Goal: Task Accomplishment & Management: Use online tool/utility

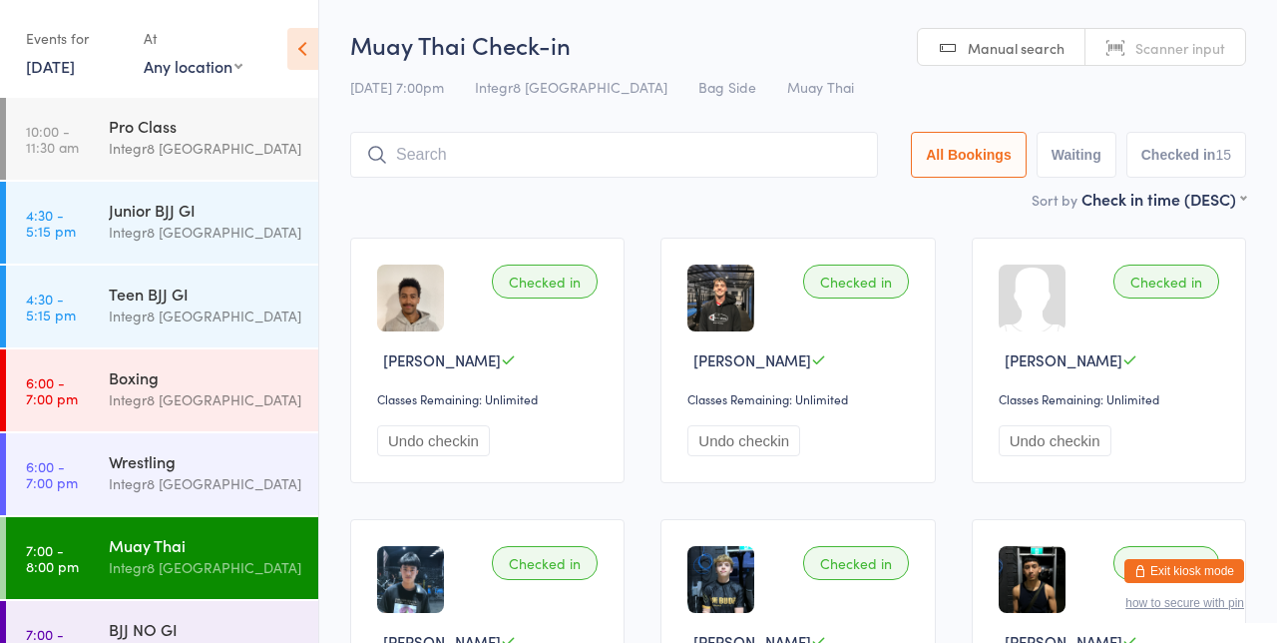
scroll to position [42, 0]
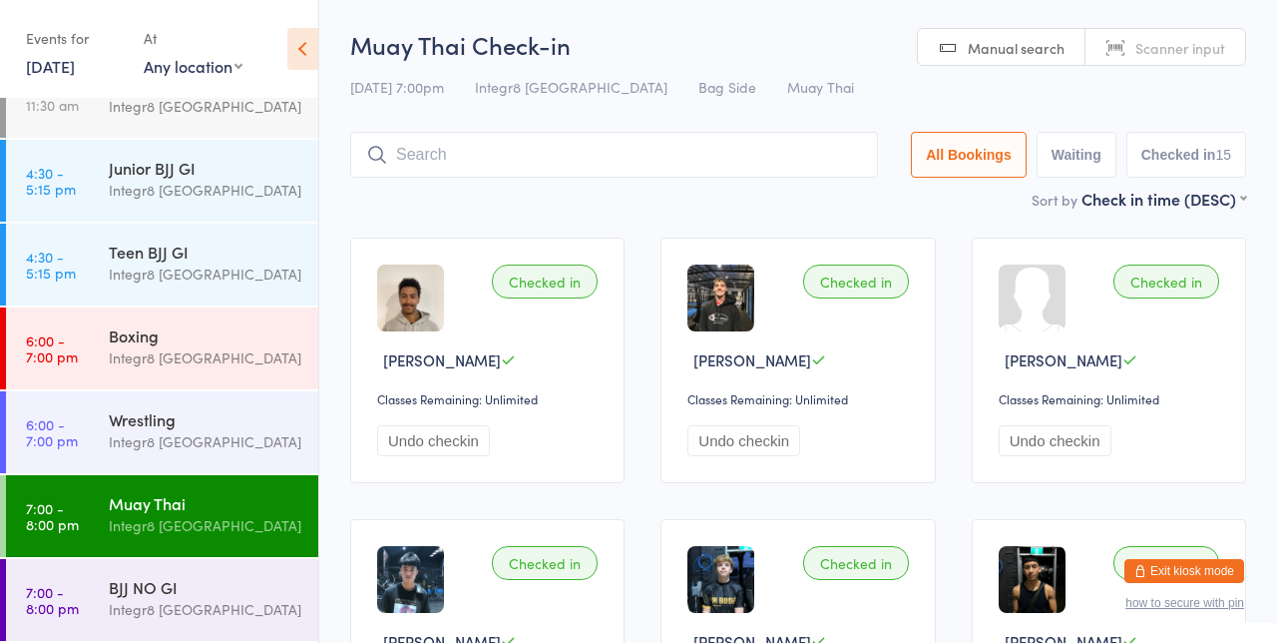
click at [223, 617] on div "Integr8 [GEOGRAPHIC_DATA]" at bounding box center [205, 609] width 193 height 23
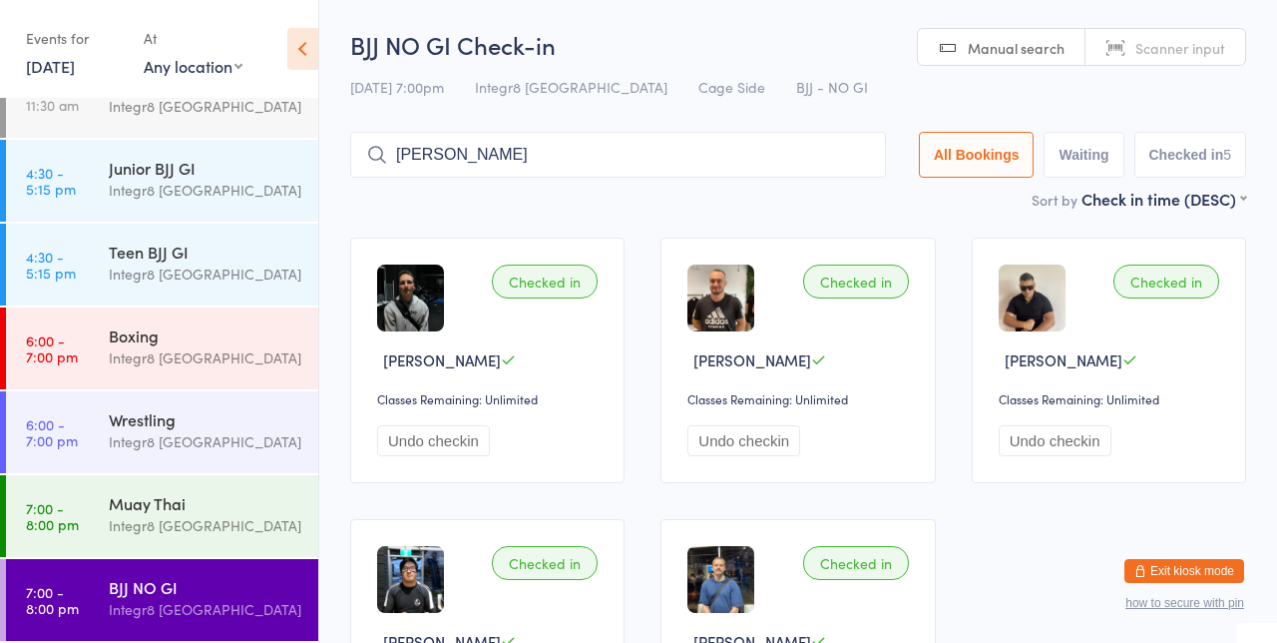
type input "[PERSON_NAME]"
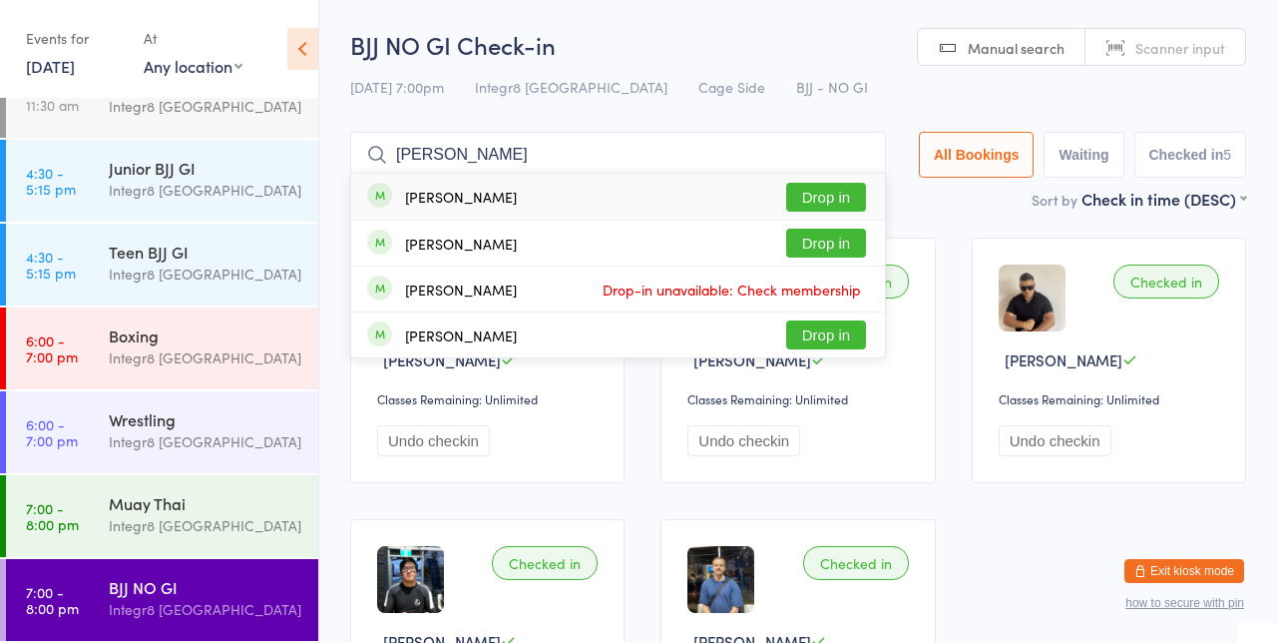
click at [816, 271] on div "[PERSON_NAME] Drop-in unavailable: Check membership" at bounding box center [618, 288] width 534 height 45
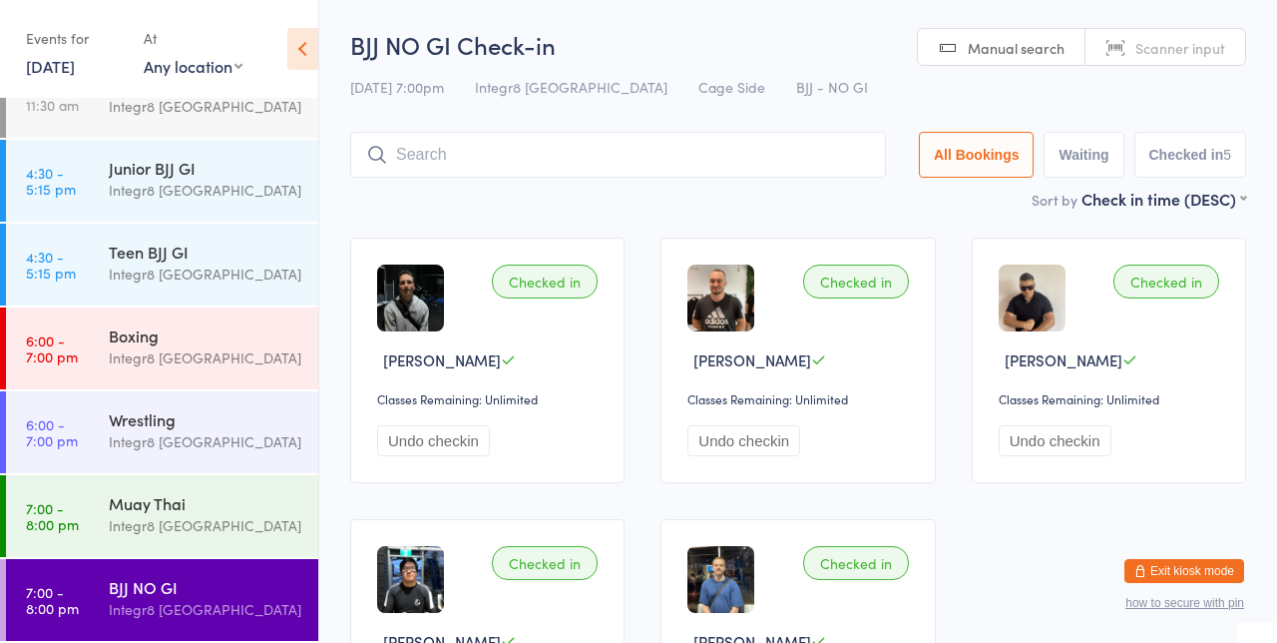
click at [474, 289] on div "Checked in [PERSON_NAME] Classes Remaining: Unlimited Undo checkin" at bounding box center [487, 361] width 274 height 246
click at [764, 150] on input "search" at bounding box center [618, 155] width 536 height 46
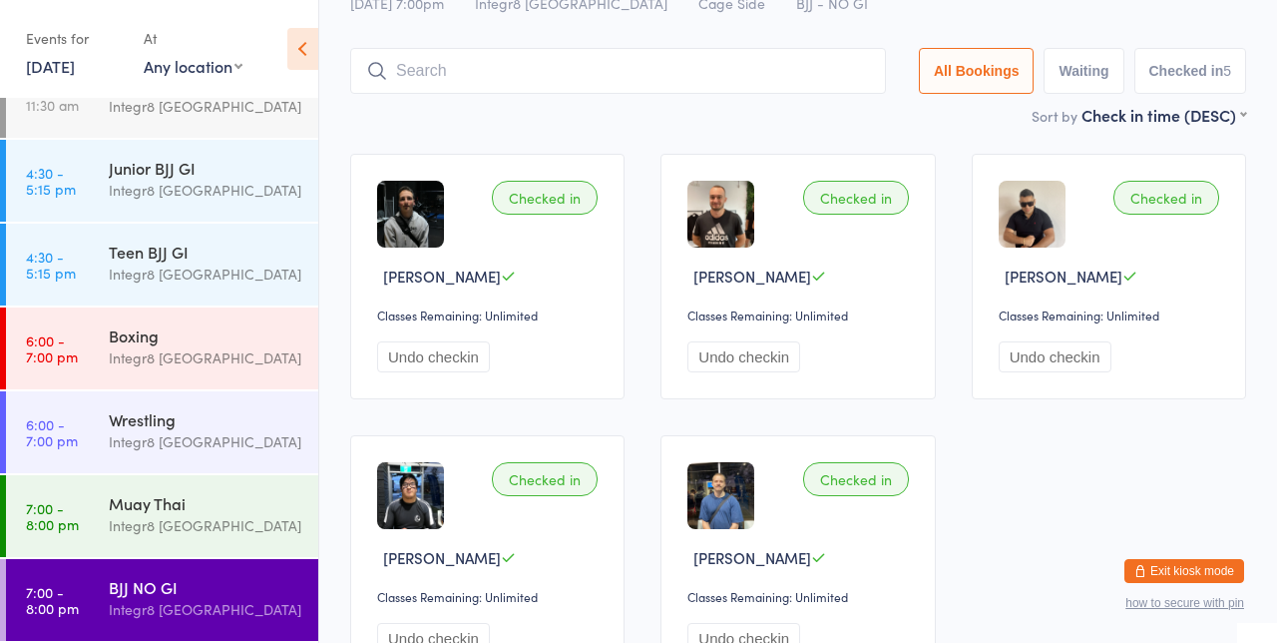
scroll to position [132, 0]
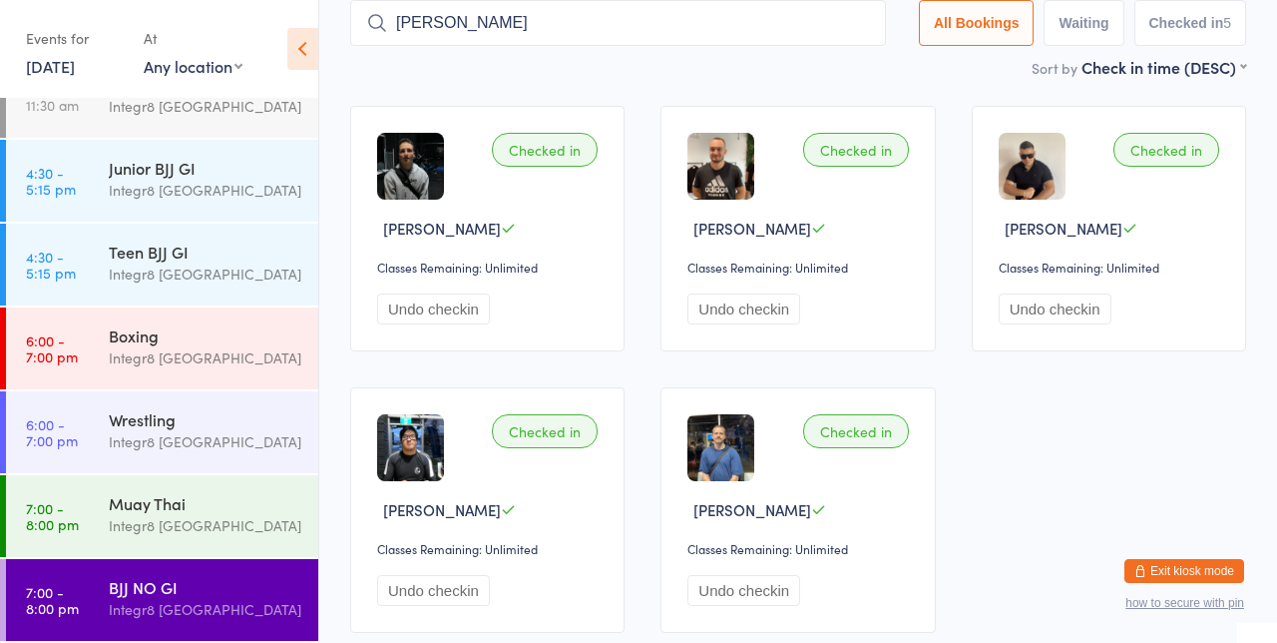
type input "[PERSON_NAME]"
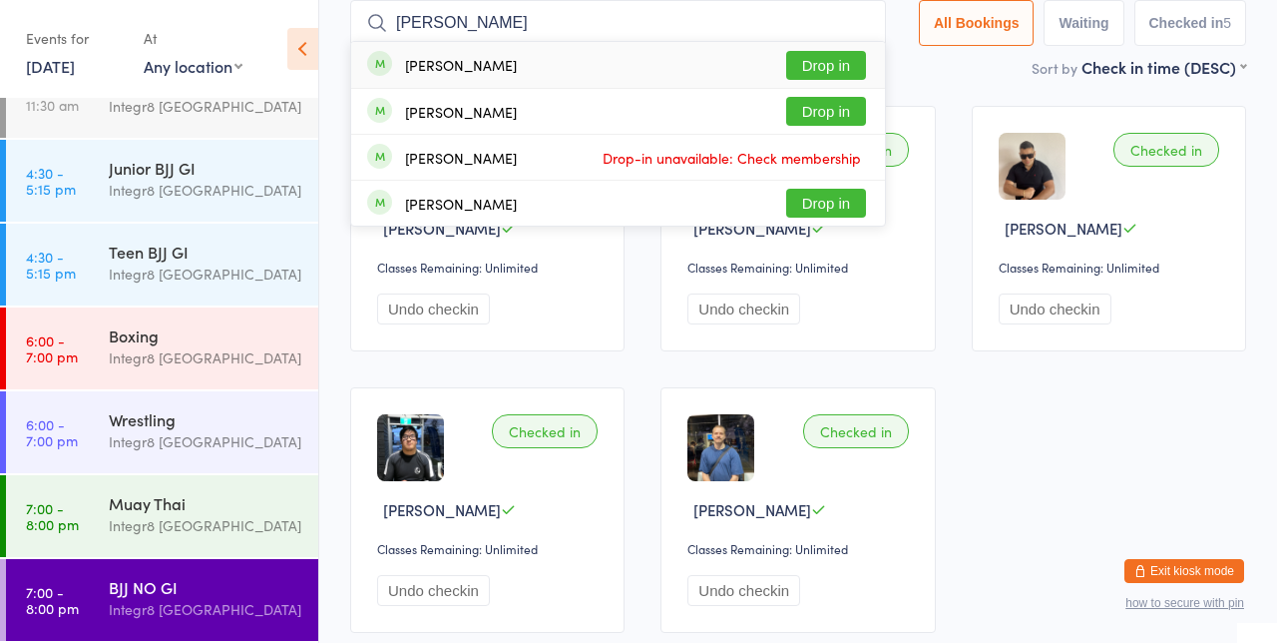
click at [829, 107] on button "Drop in" at bounding box center [826, 111] width 80 height 29
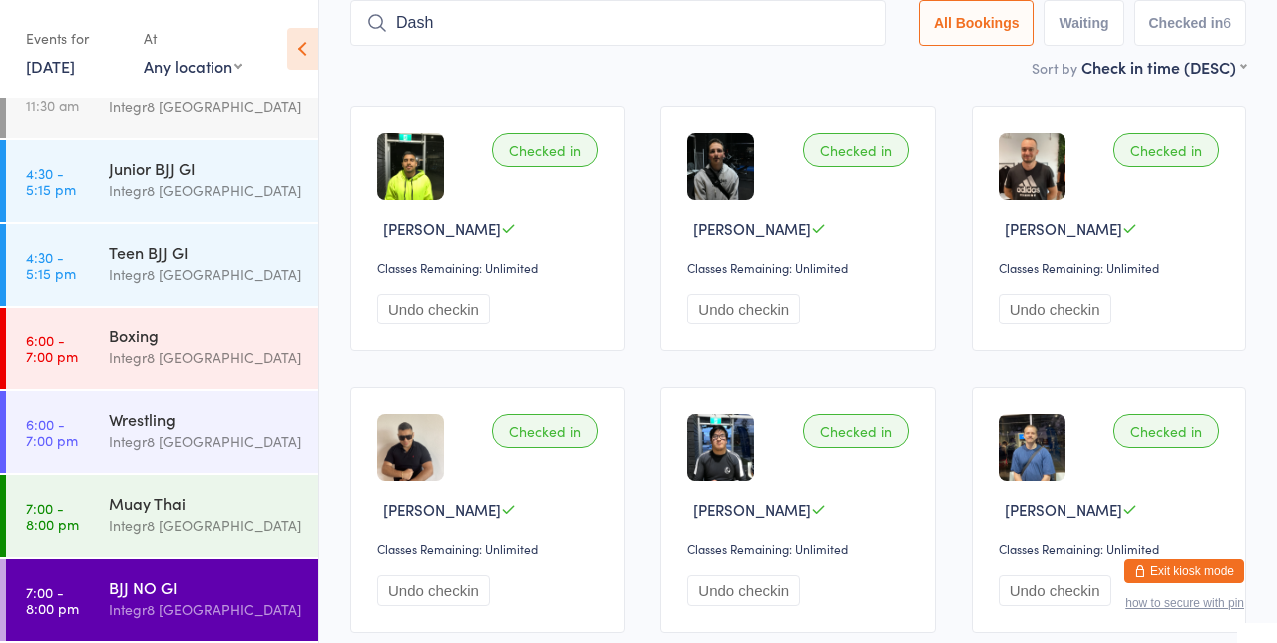
type input "Dash"
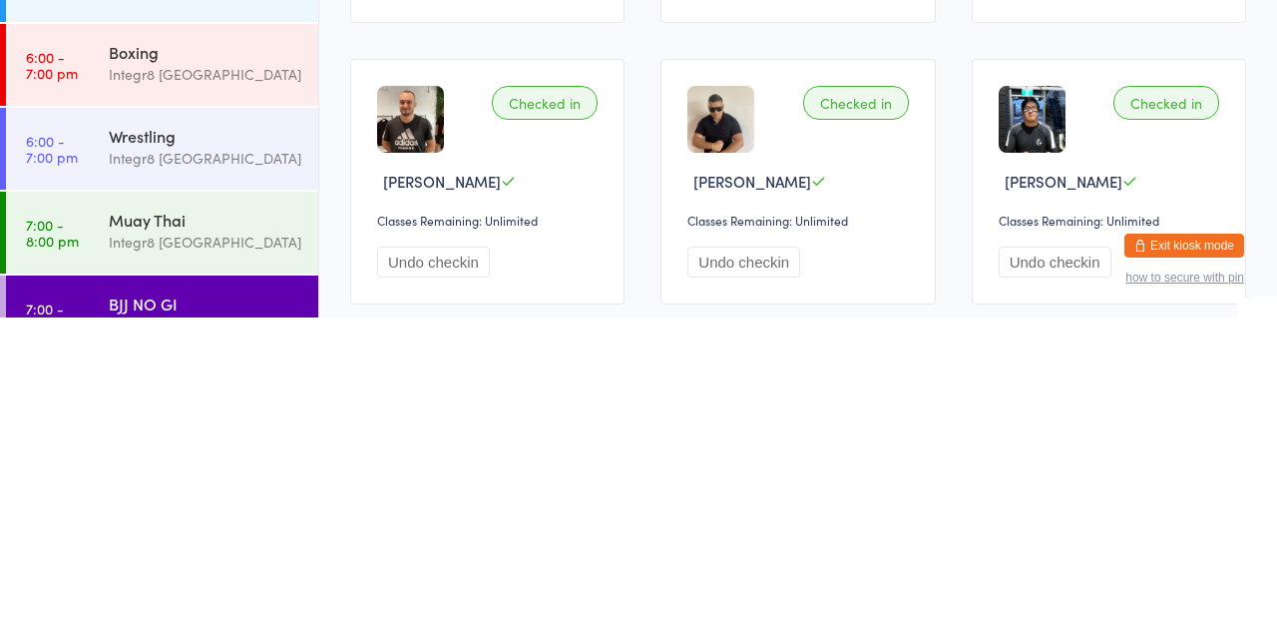
scroll to position [138, 0]
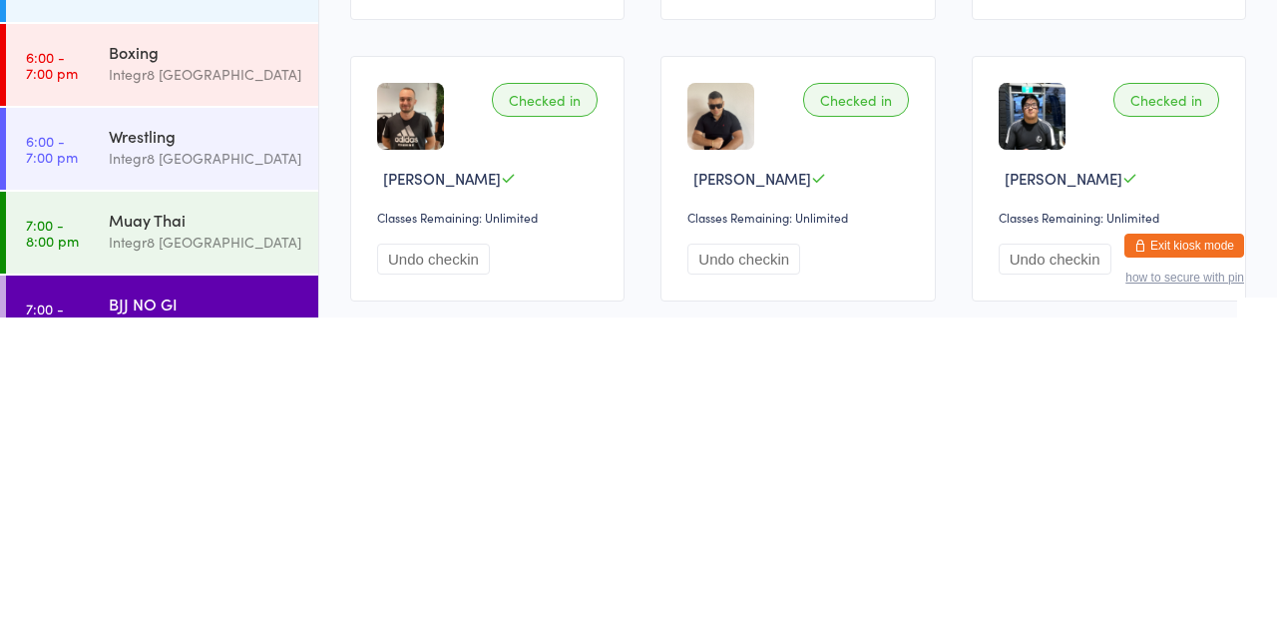
click at [198, 640] on div "Integr8 [GEOGRAPHIC_DATA]" at bounding box center [205, 651] width 193 height 23
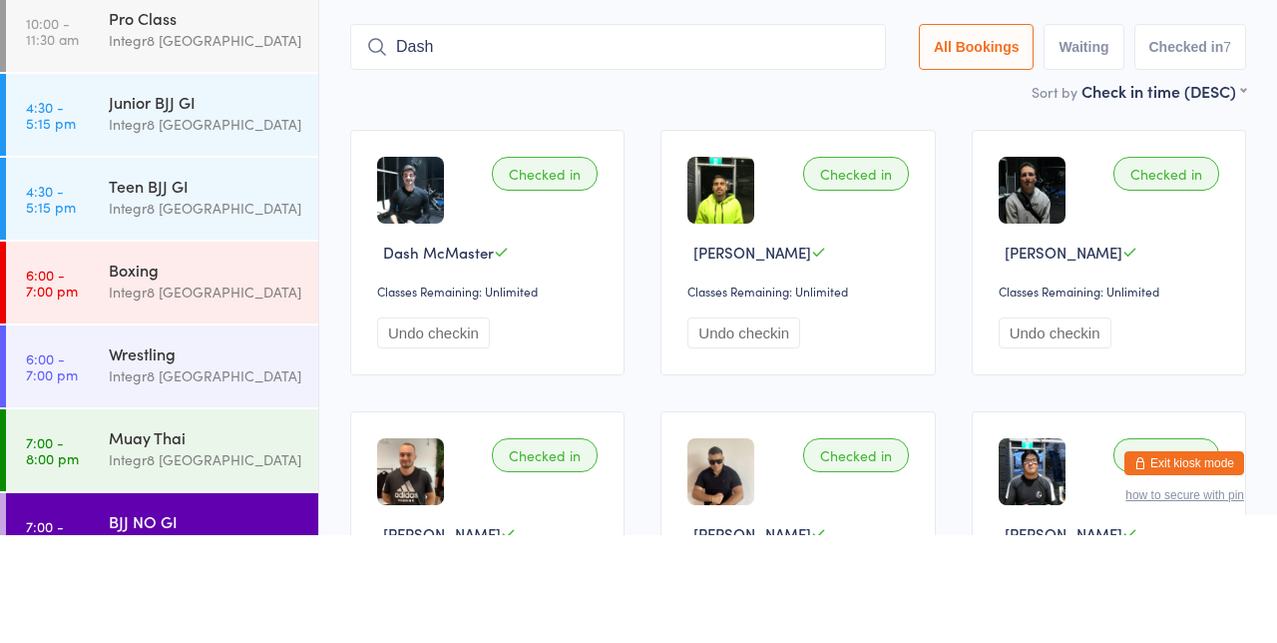
type input "Dash"
click at [517, 325] on div "Checked in Dash McMaster Classes Remaining: Unlimited Undo checkin" at bounding box center [487, 361] width 274 height 246
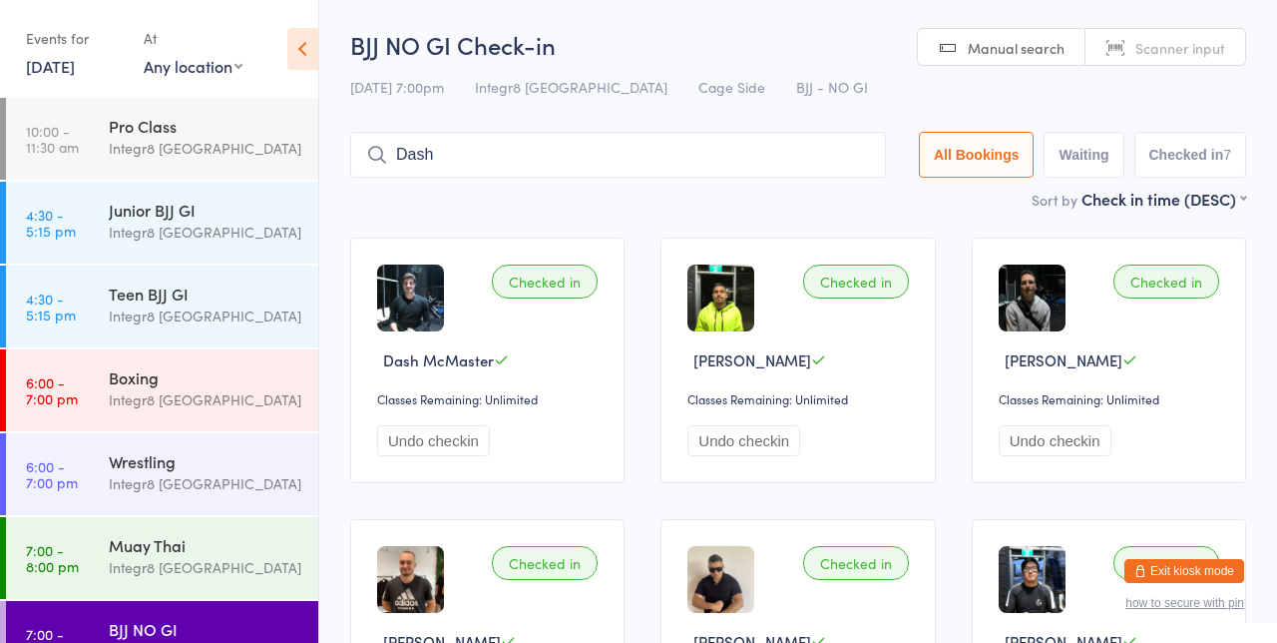
click at [467, 150] on input "Dash" at bounding box center [618, 155] width 536 height 46
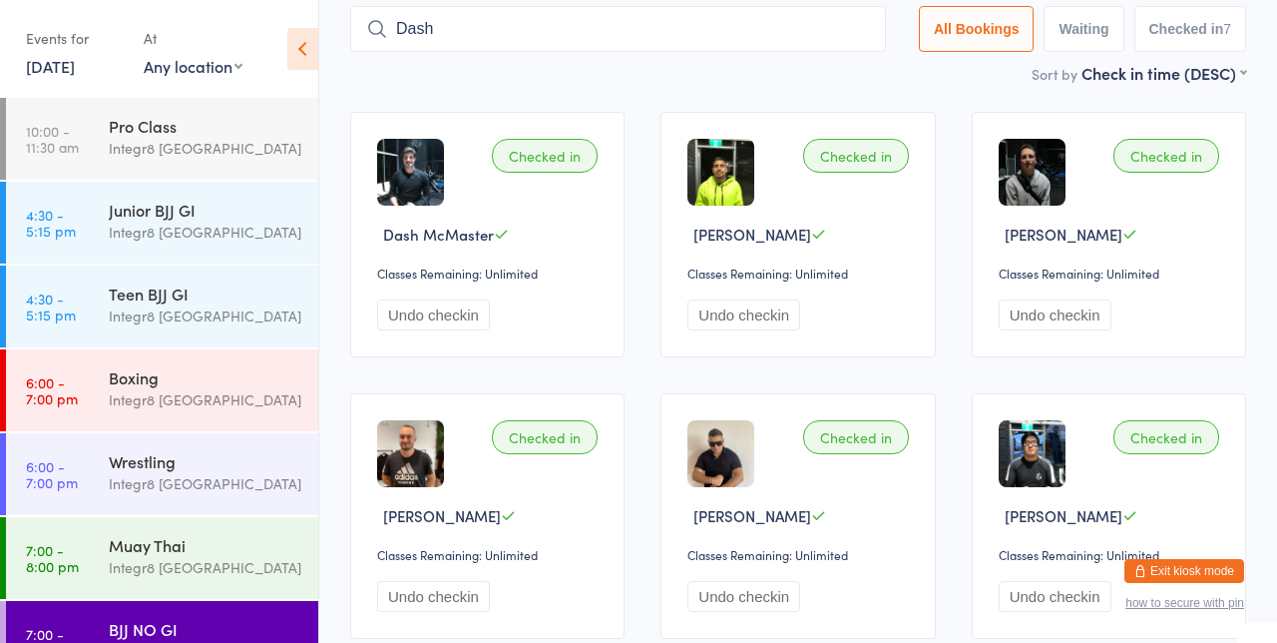
scroll to position [132, 0]
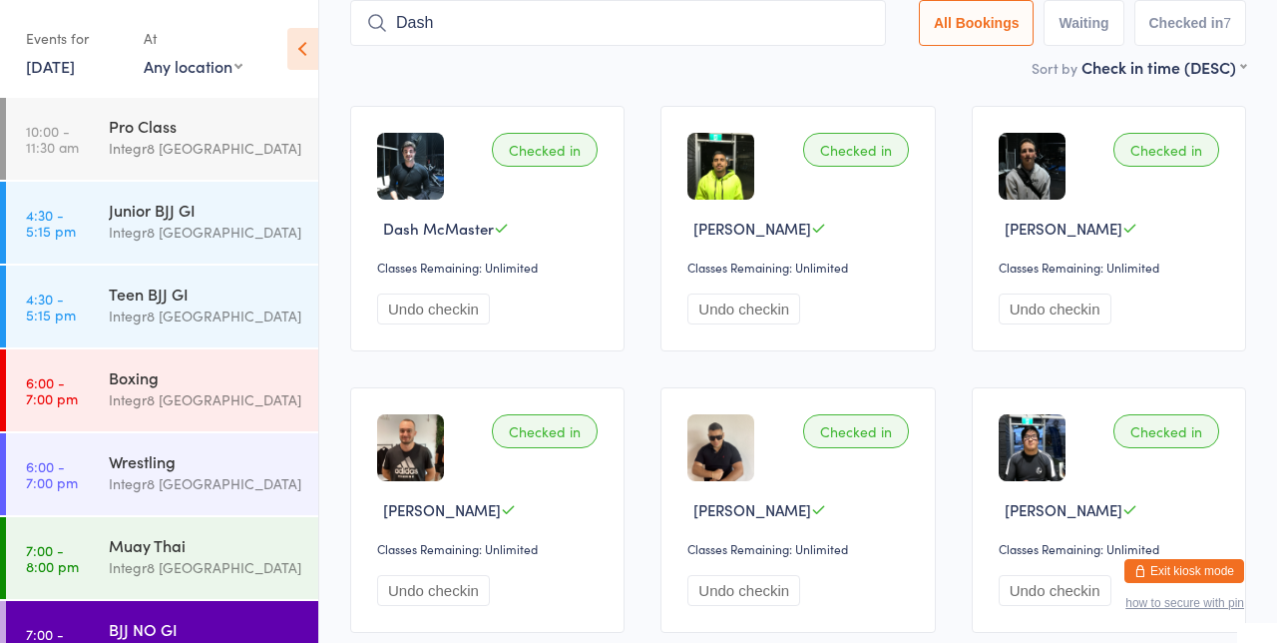
click at [866, 22] on input "Dash" at bounding box center [618, 23] width 536 height 46
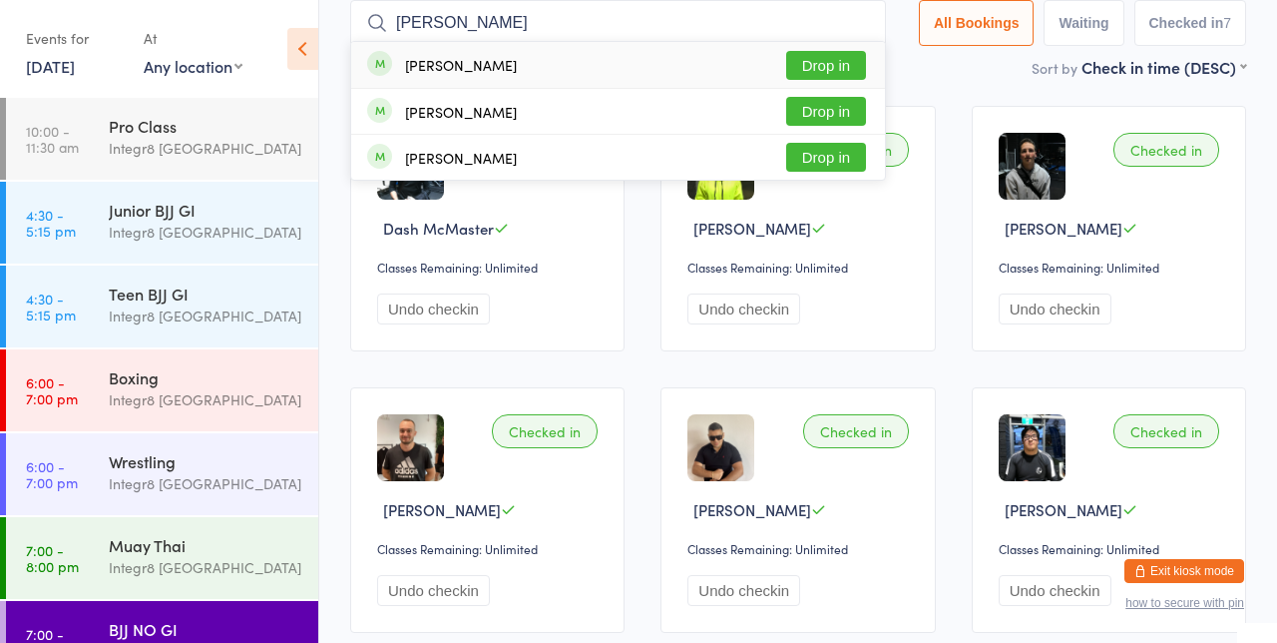
type input "[PERSON_NAME]"
click at [610, 69] on div "[PERSON_NAME] Drop in" at bounding box center [618, 65] width 534 height 46
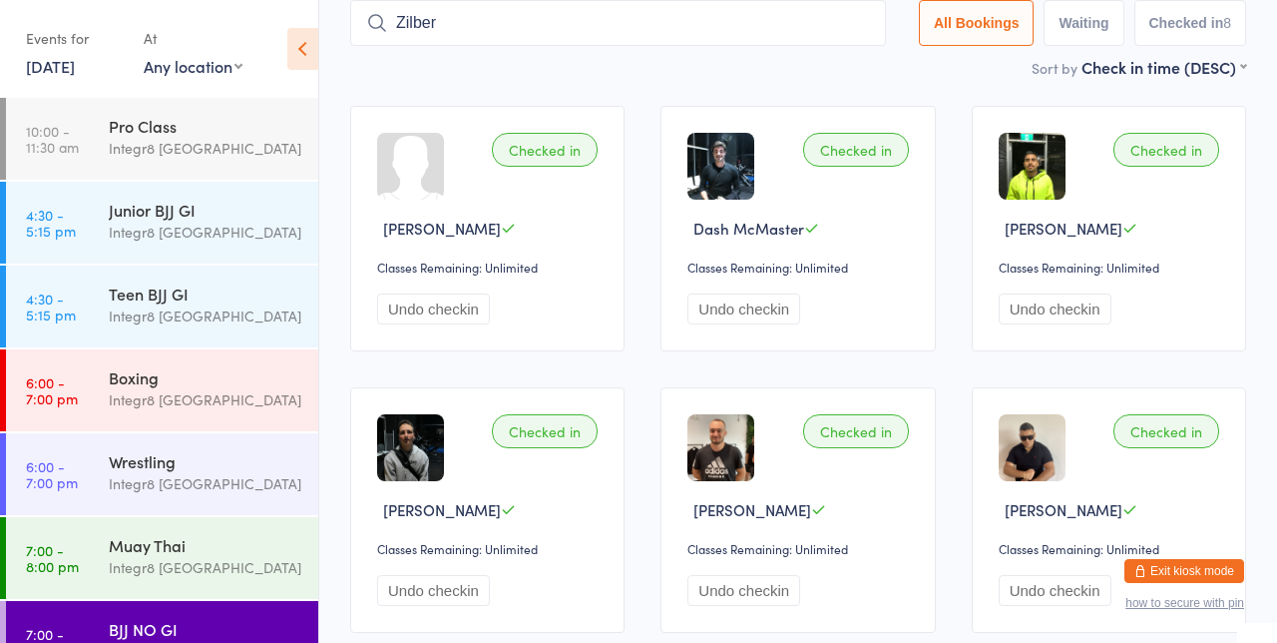
type input "[PERSON_NAME]"
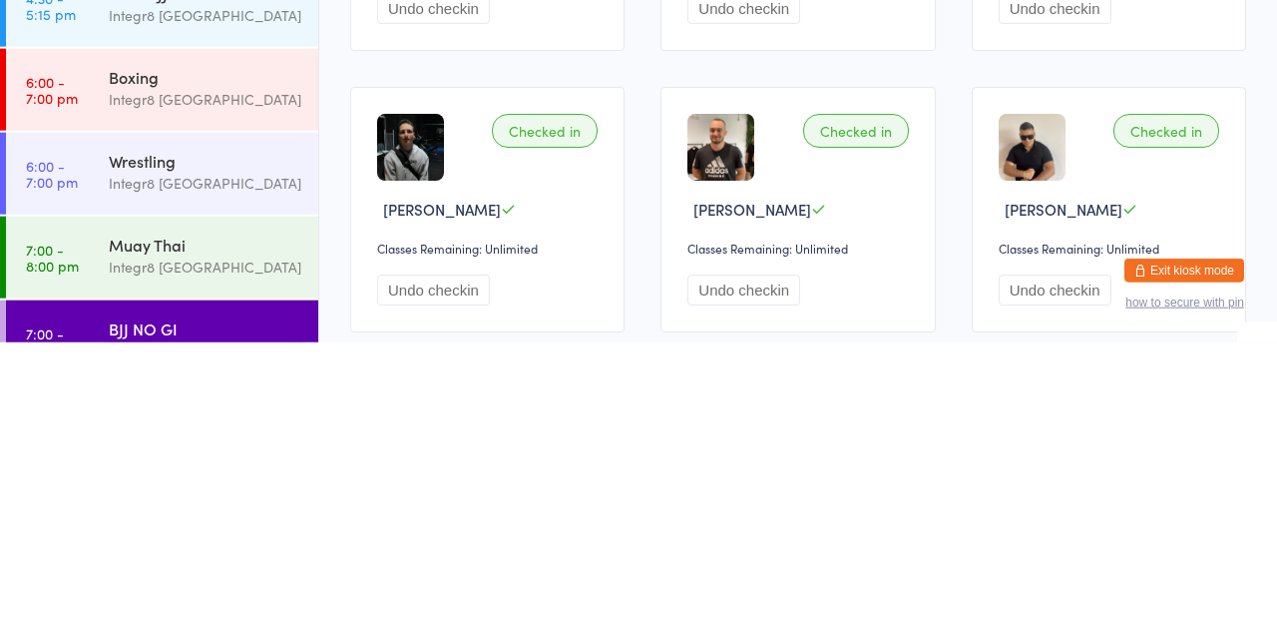
click at [131, 628] on div "BJJ NO GI" at bounding box center [205, 629] width 193 height 22
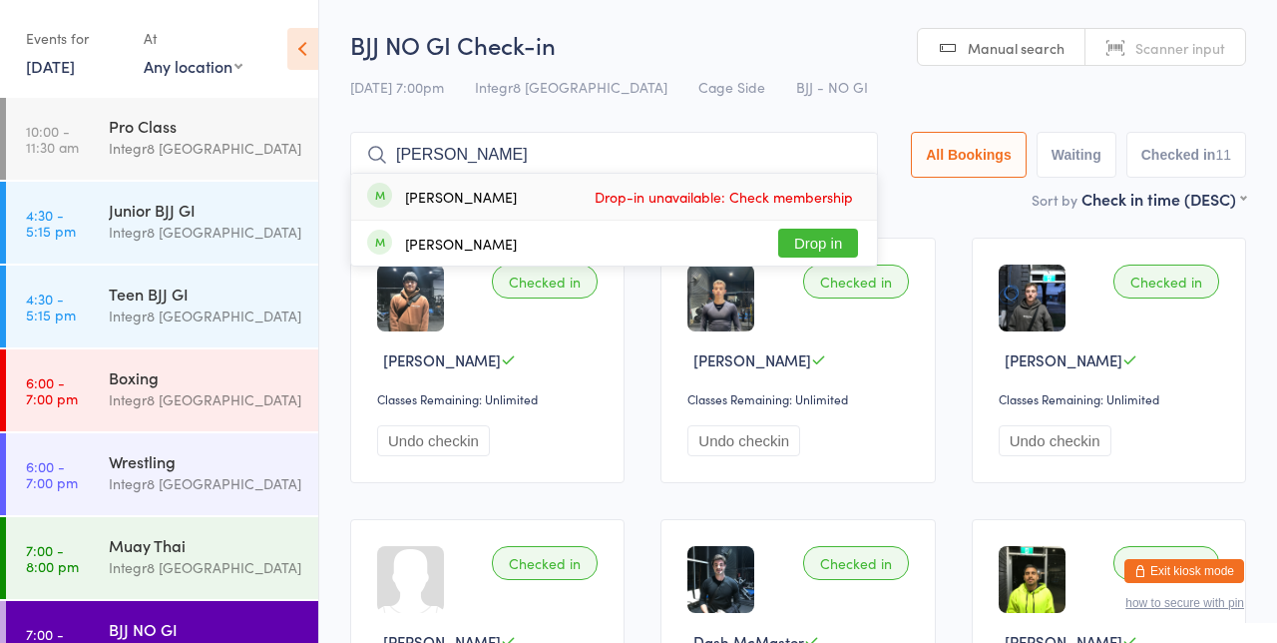
type input "[PERSON_NAME]"
click at [846, 236] on button "Drop in" at bounding box center [818, 243] width 80 height 29
